Goal: Navigation & Orientation: Find specific page/section

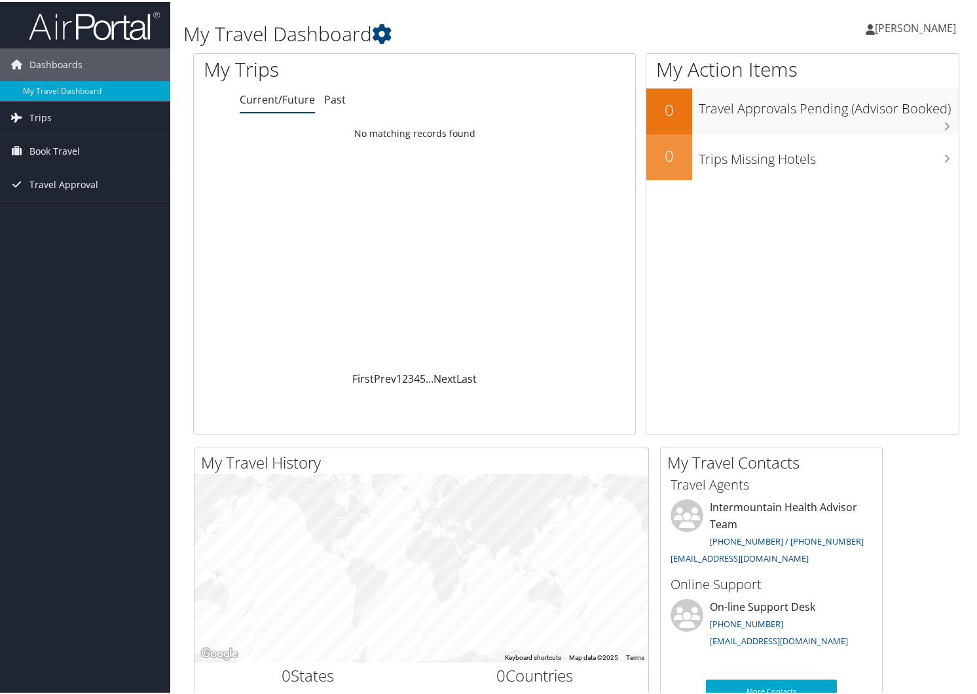
click at [294, 112] on div "My Trips Current/Future Past Loading... No matching records found First Prev 1 …" at bounding box center [414, 241] width 443 height 381
click at [283, 103] on link "Current/Future" at bounding box center [277, 97] width 75 height 14
click at [270, 105] on li "Current/Future" at bounding box center [277, 98] width 75 height 24
click at [56, 122] on link "Trips" at bounding box center [85, 116] width 170 height 33
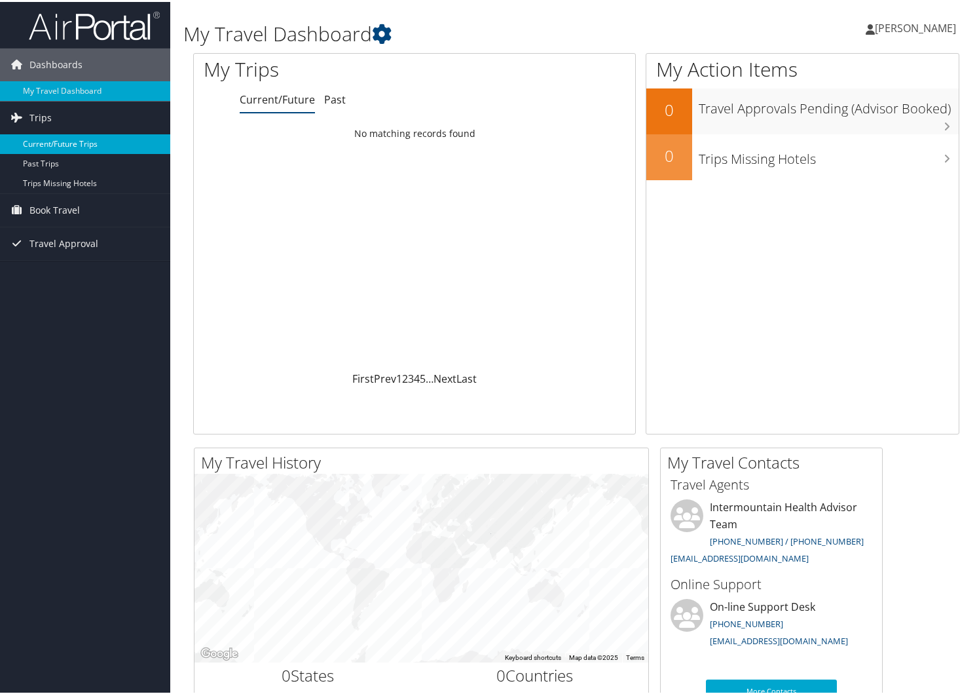
click at [64, 136] on link "Current/Future Trips" at bounding box center [85, 142] width 170 height 20
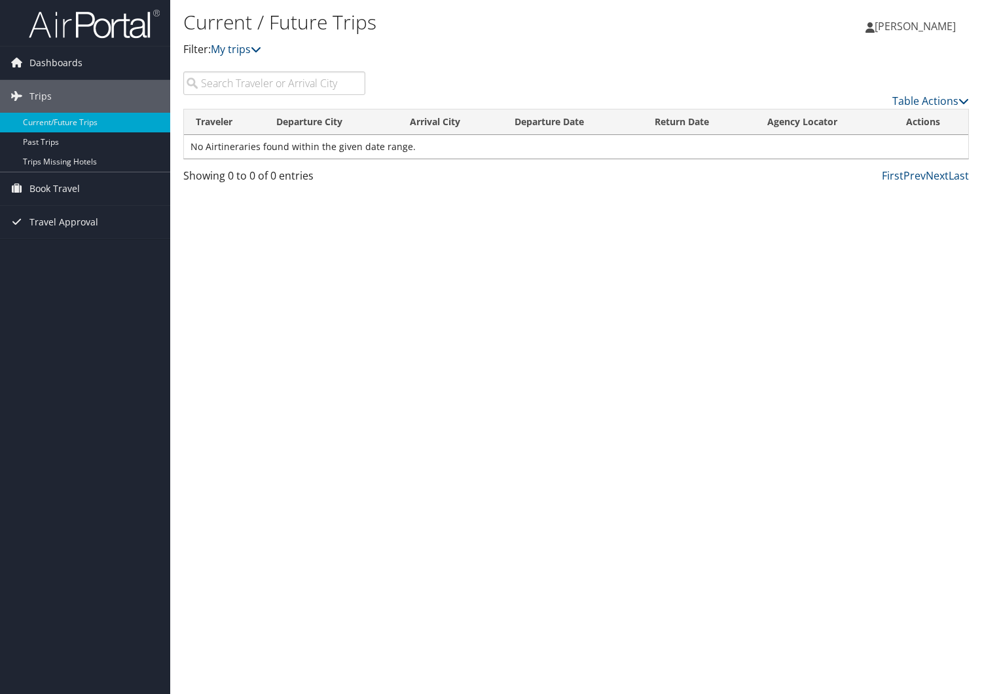
click at [280, 339] on div "Current / Future Trips Filter: My trips [PERSON_NAME] [PERSON_NAME] My Settings…" at bounding box center [576, 347] width 812 height 694
click at [105, 163] on link "Trips Missing Hotels" at bounding box center [85, 162] width 170 height 20
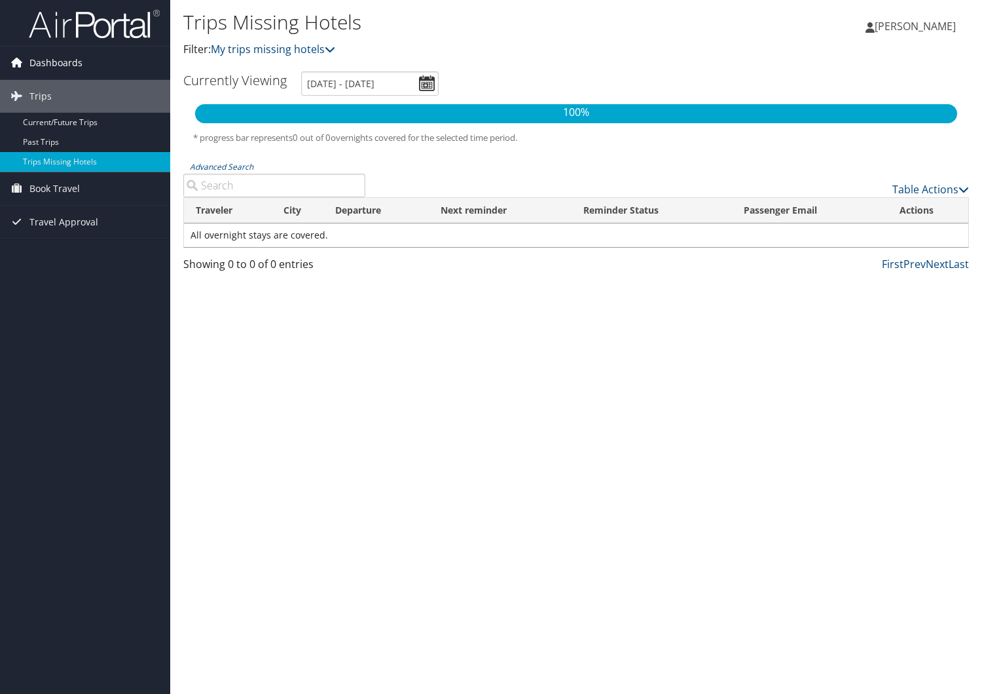
click at [52, 67] on span "Dashboards" at bounding box center [55, 63] width 53 height 33
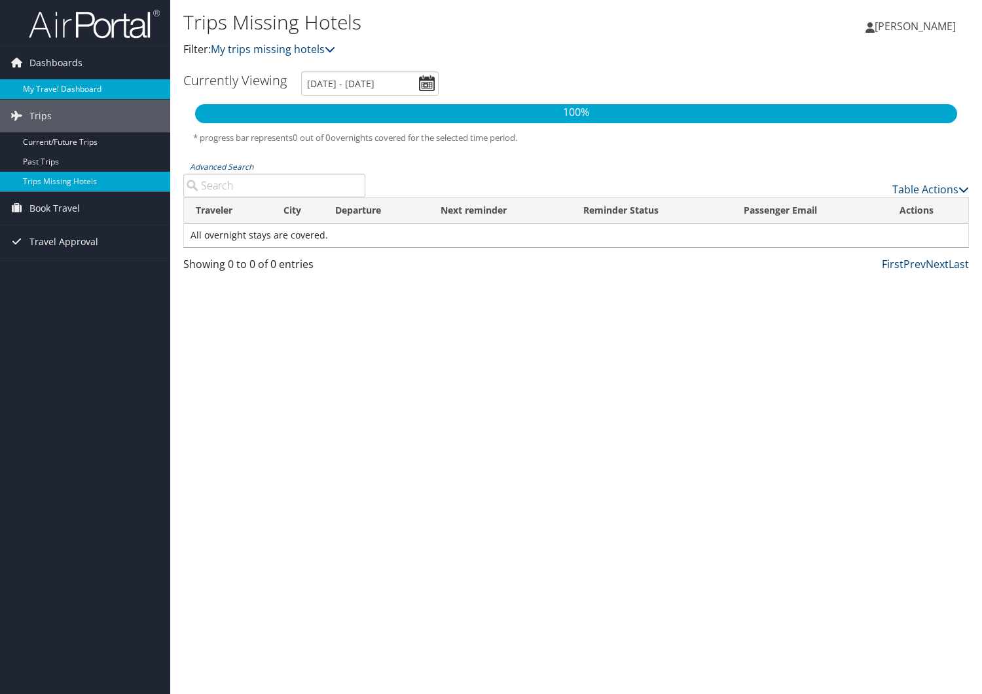
click at [62, 87] on link "My Travel Dashboard" at bounding box center [85, 89] width 170 height 20
